Goal: Check status: Check status

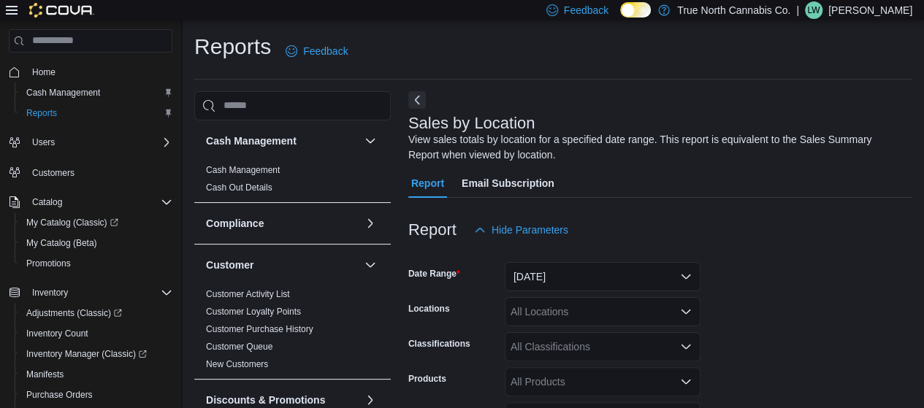
scroll to position [49, 0]
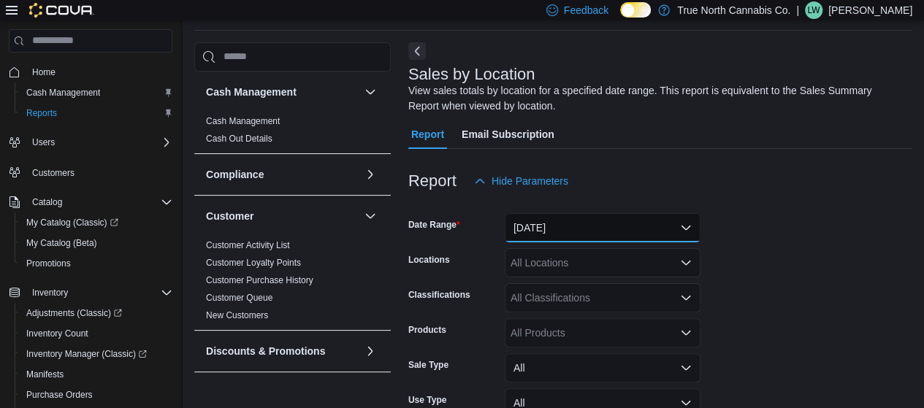
click at [565, 228] on button "[DATE]" at bounding box center [603, 227] width 196 height 29
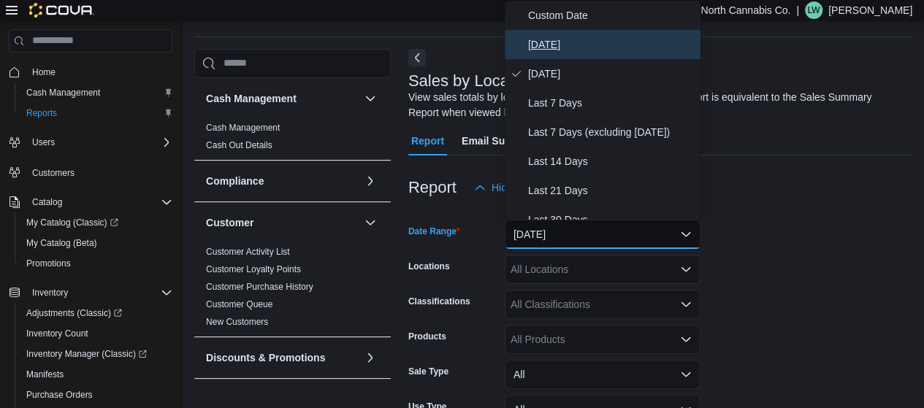
click at [546, 45] on span "[DATE]" at bounding box center [611, 45] width 167 height 18
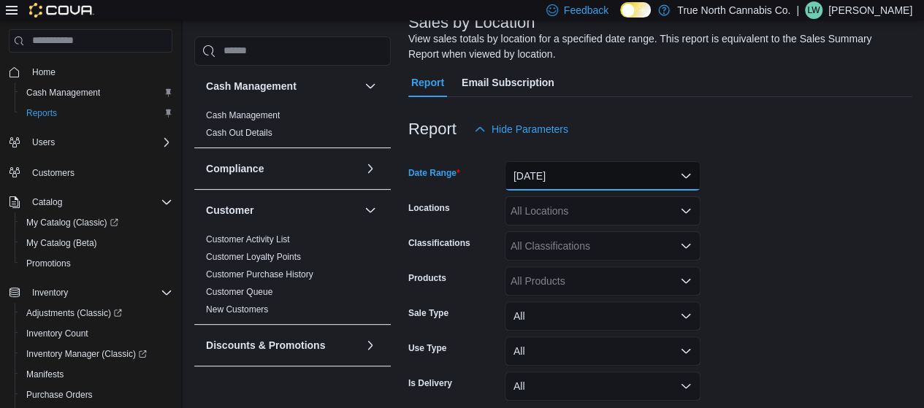
scroll to position [163, 0]
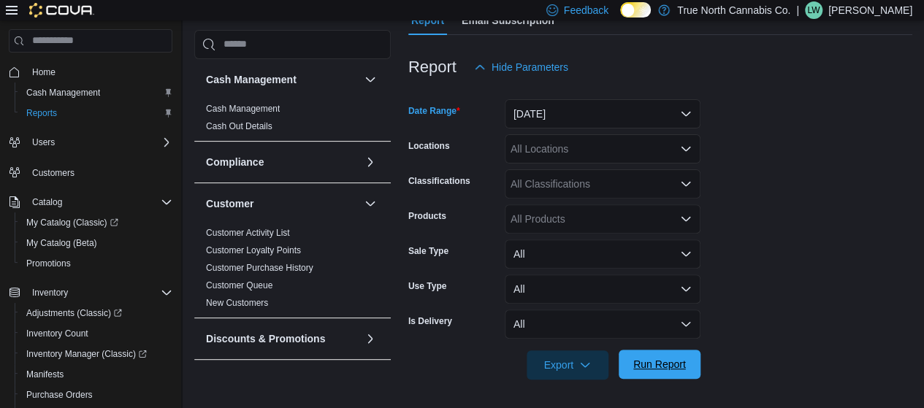
click at [658, 375] on span "Run Report" at bounding box center [659, 364] width 64 height 29
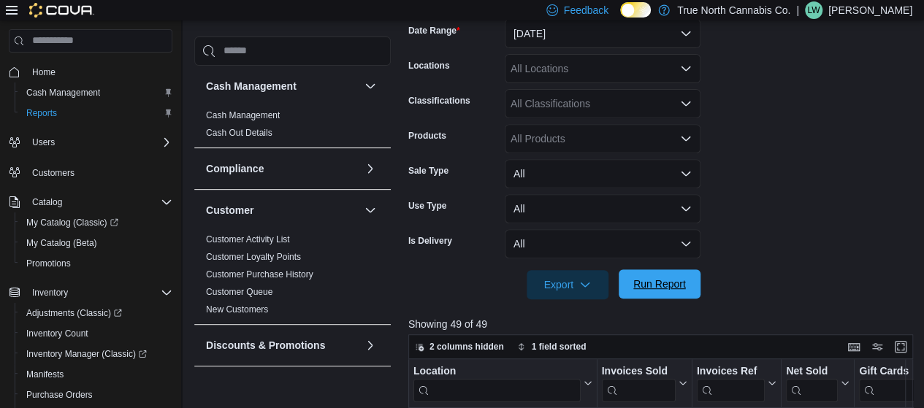
scroll to position [240, 0]
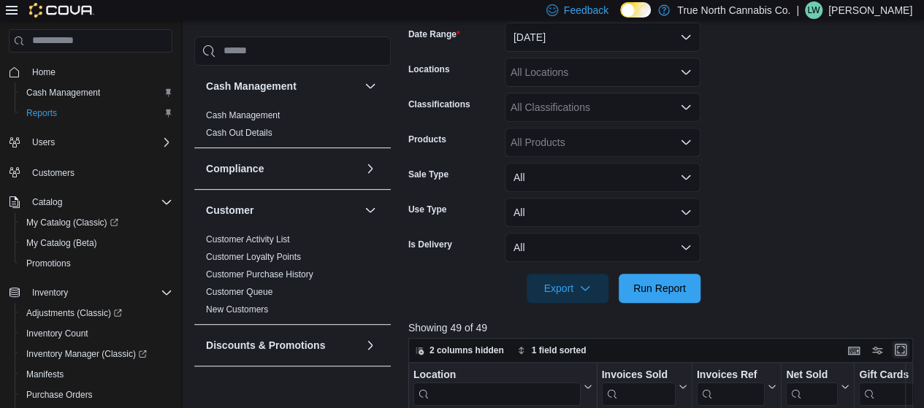
click at [899, 354] on button "Enter fullscreen" at bounding box center [901, 350] width 18 height 18
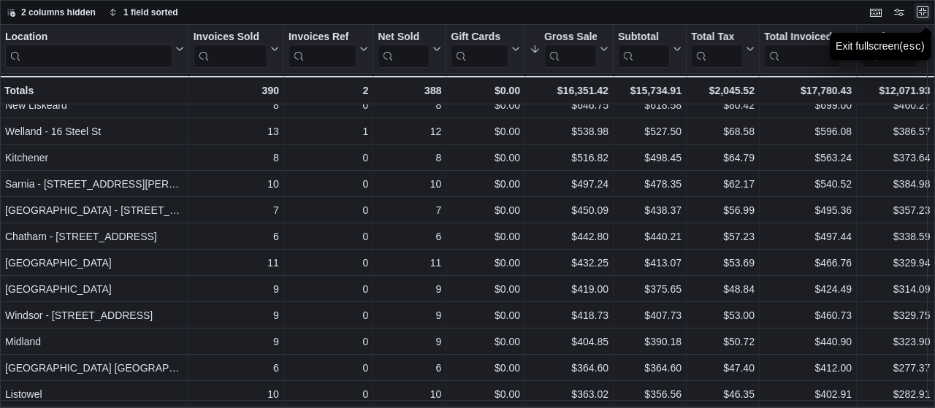
scroll to position [156, 0]
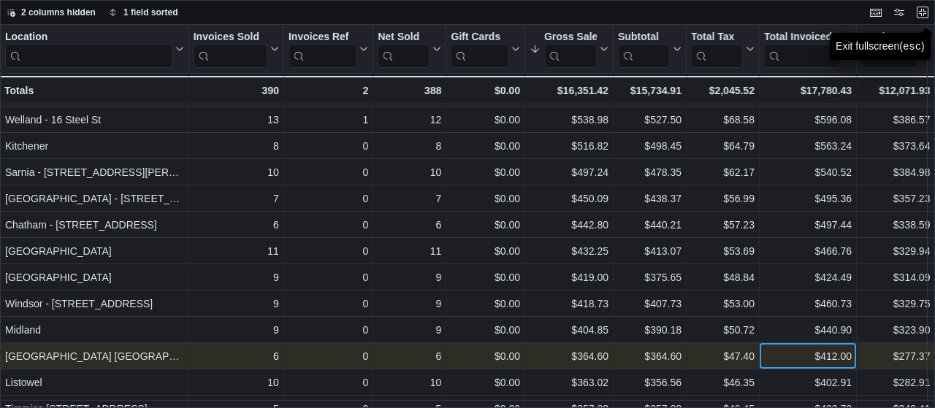
click at [820, 357] on div "$412.00" at bounding box center [808, 357] width 88 height 18
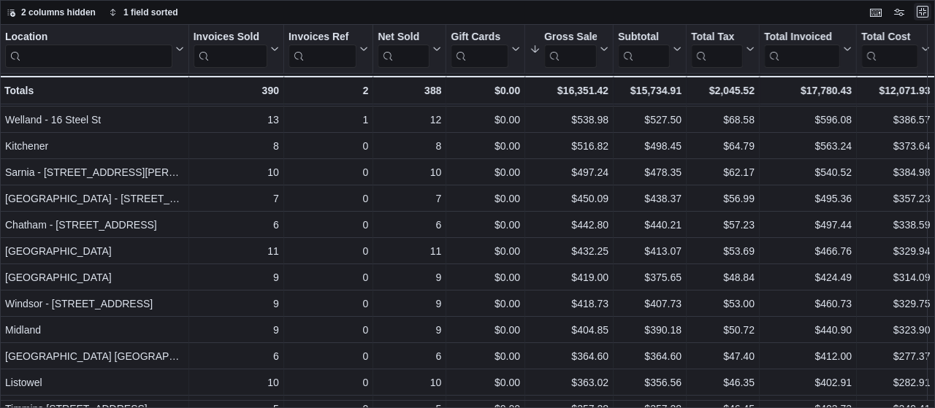
click at [920, 13] on button "Exit fullscreen" at bounding box center [923, 12] width 18 height 18
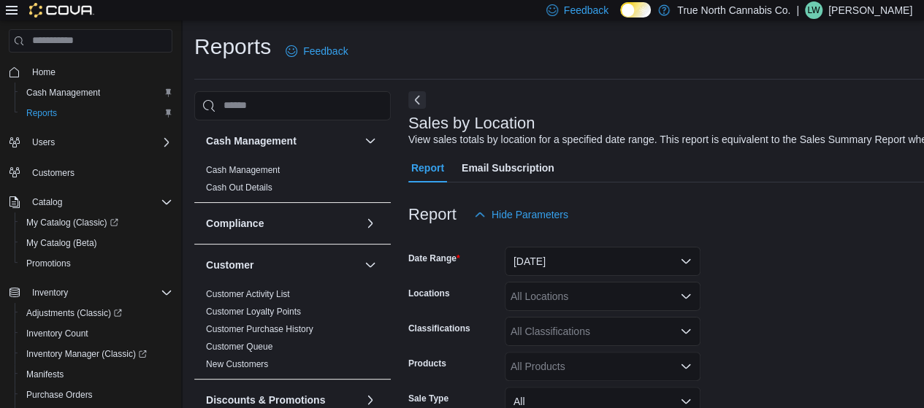
scroll to position [253, 0]
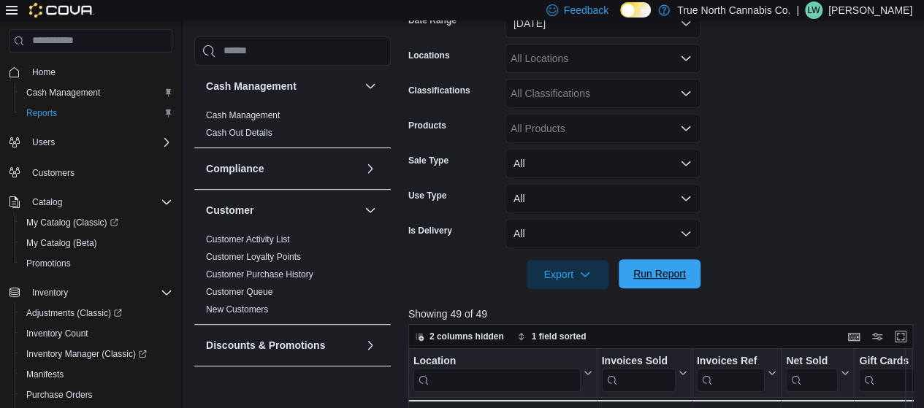
click at [671, 284] on span "Run Report" at bounding box center [659, 273] width 64 height 29
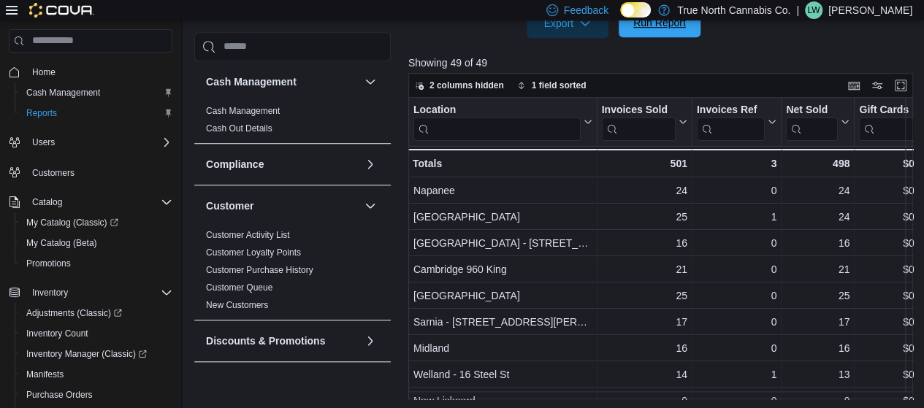
scroll to position [508, 0]
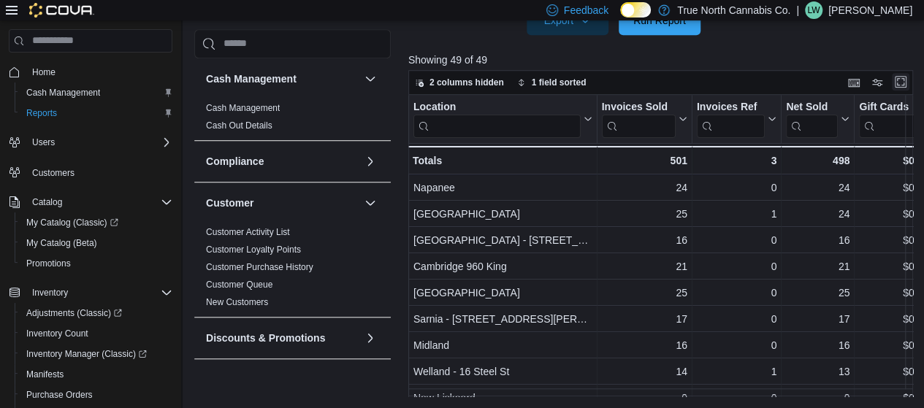
click at [905, 82] on button "Enter fullscreen" at bounding box center [901, 82] width 18 height 18
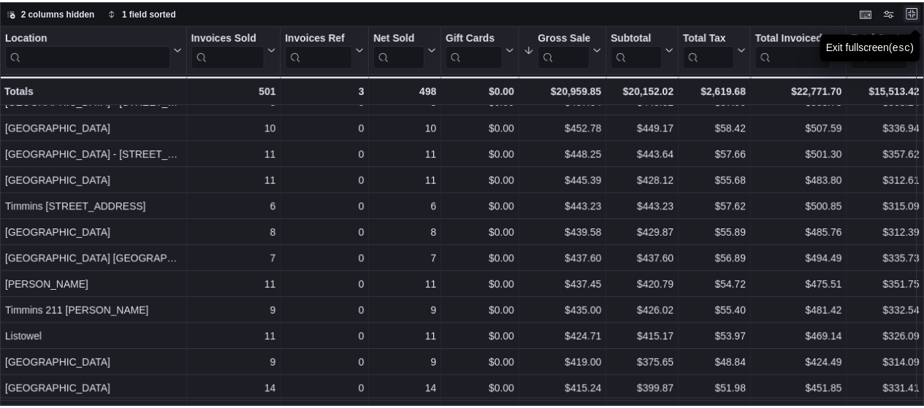
scroll to position [364, 0]
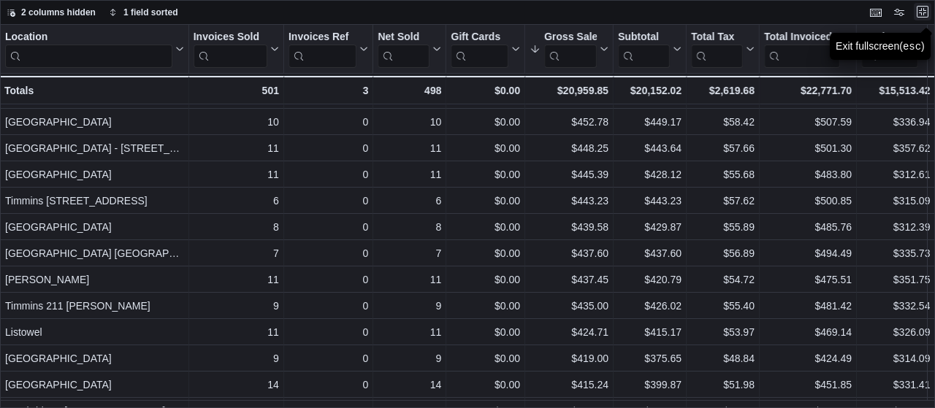
click at [926, 7] on button "Exit fullscreen" at bounding box center [923, 12] width 18 height 18
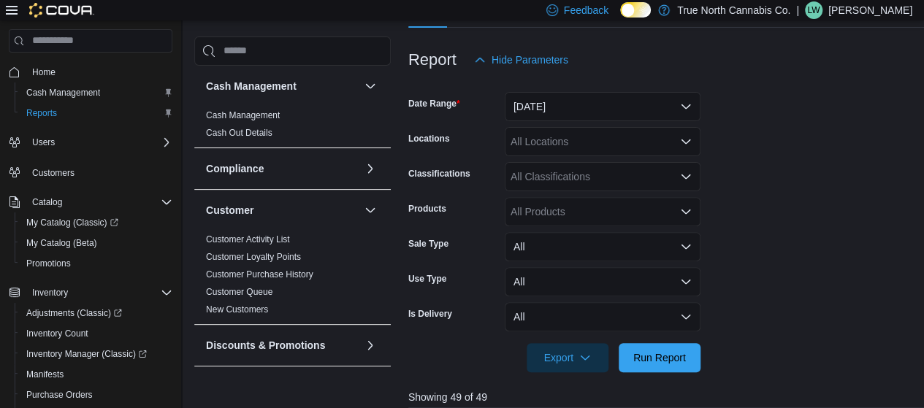
scroll to position [159, 0]
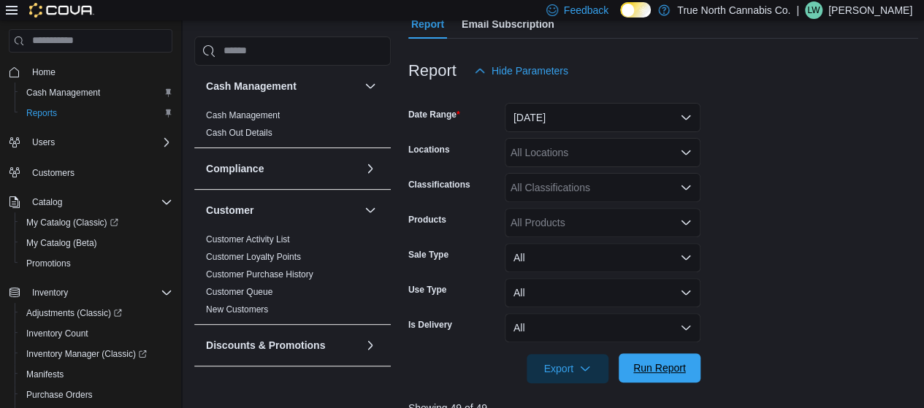
click at [672, 371] on span "Run Report" at bounding box center [659, 368] width 53 height 15
click at [671, 365] on span "Run Report" at bounding box center [659, 368] width 53 height 15
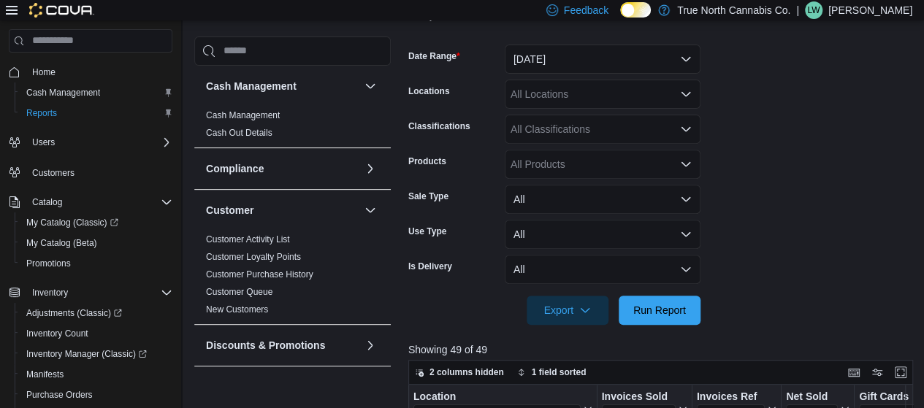
scroll to position [327, 0]
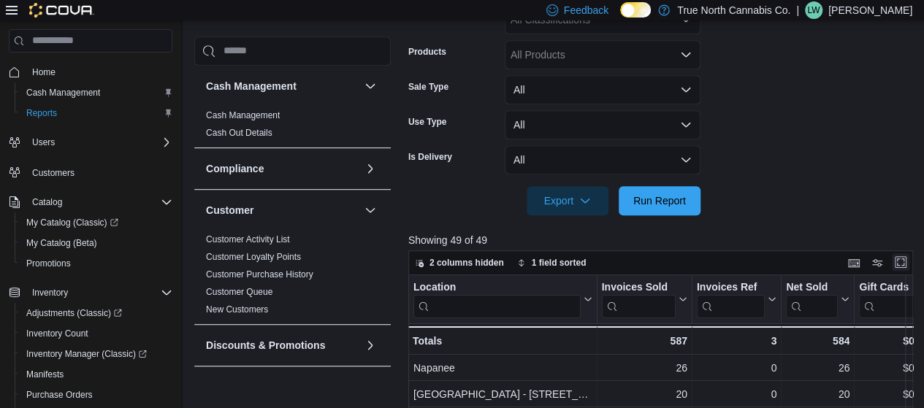
click at [906, 269] on button "Enter fullscreen" at bounding box center [901, 262] width 18 height 18
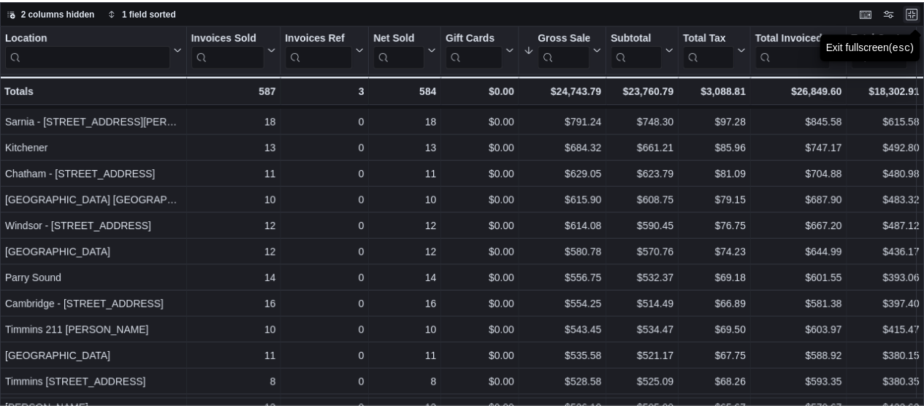
scroll to position [294, 0]
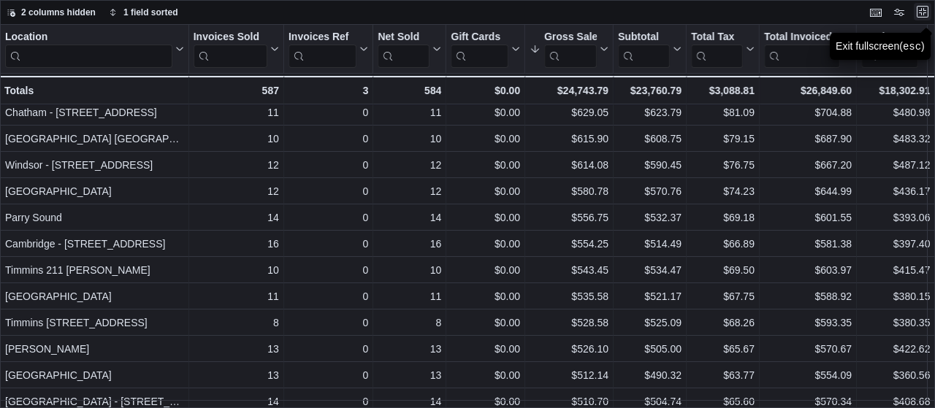
click at [924, 12] on button "Exit fullscreen" at bounding box center [923, 12] width 18 height 18
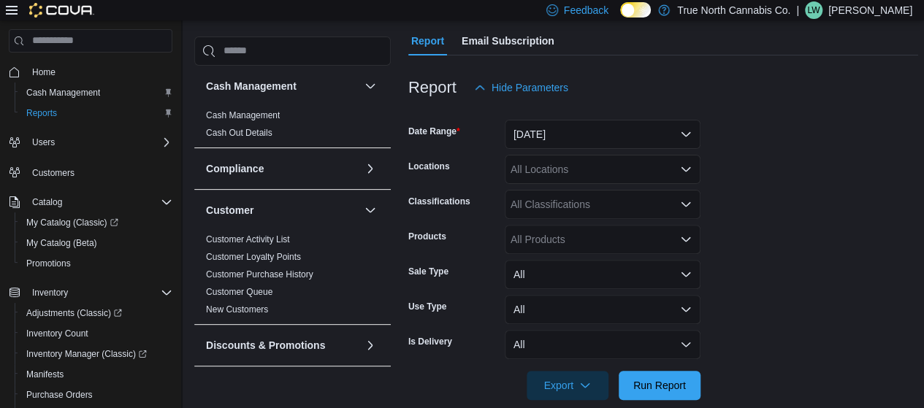
scroll to position [143, 0]
click at [669, 385] on span "Run Report" at bounding box center [659, 384] width 53 height 15
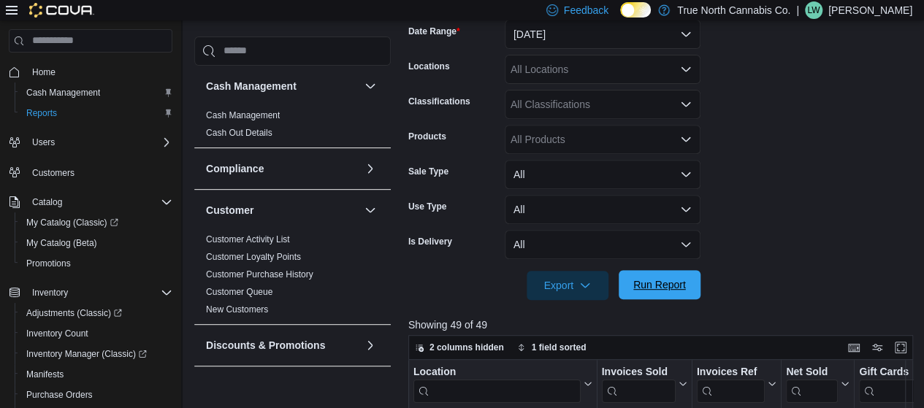
scroll to position [243, 0]
click at [901, 343] on button "Enter fullscreen" at bounding box center [901, 347] width 18 height 18
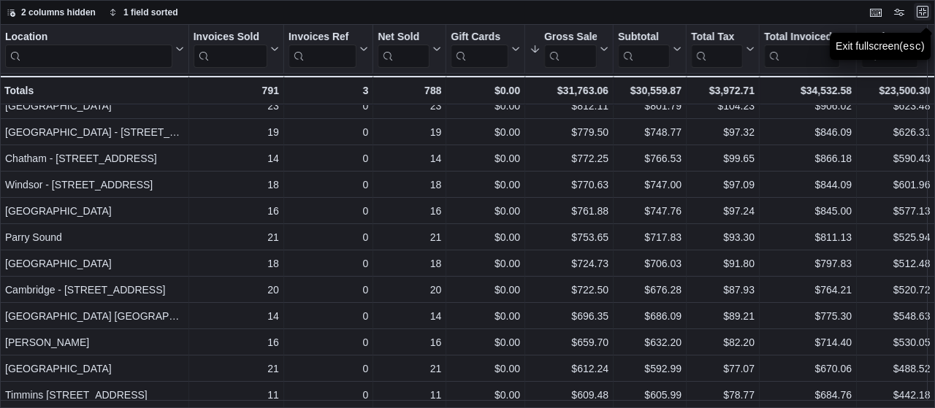
scroll to position [302, 0]
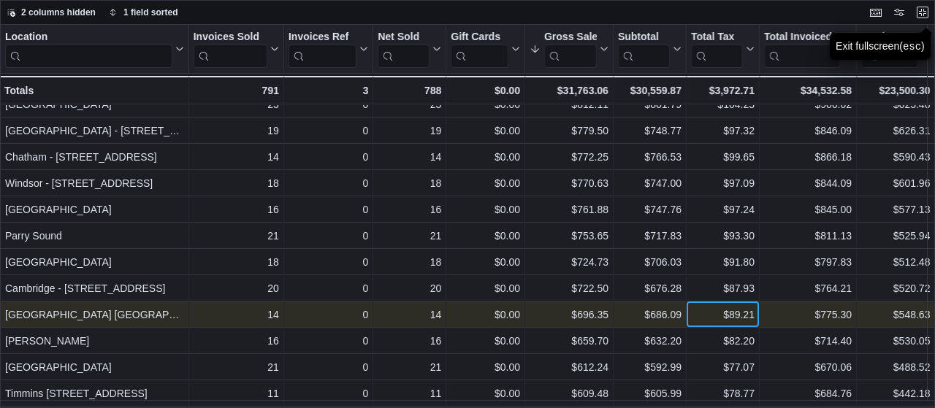
click at [708, 313] on div "$89.21" at bounding box center [723, 315] width 64 height 18
